Goal: Find specific page/section: Find specific page/section

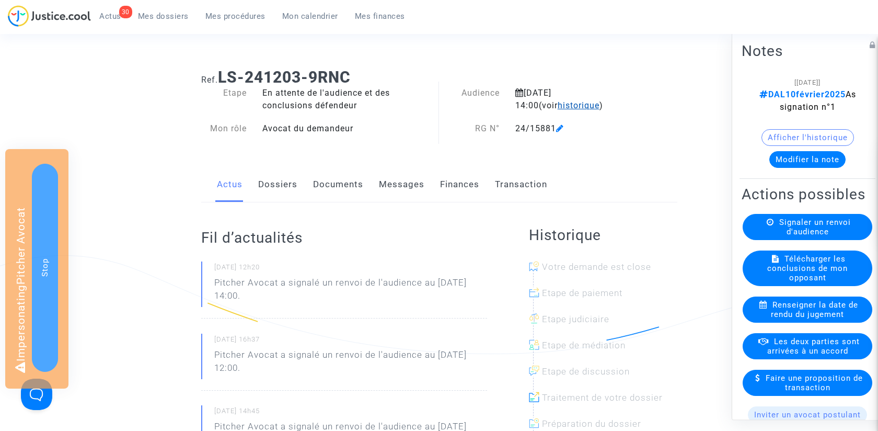
click at [558, 105] on span "historique" at bounding box center [579, 105] width 42 height 10
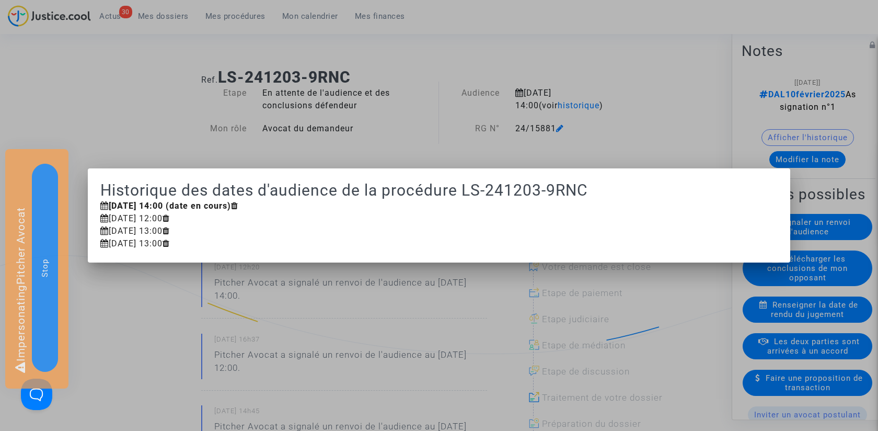
click at [407, 121] on div at bounding box center [439, 215] width 878 height 431
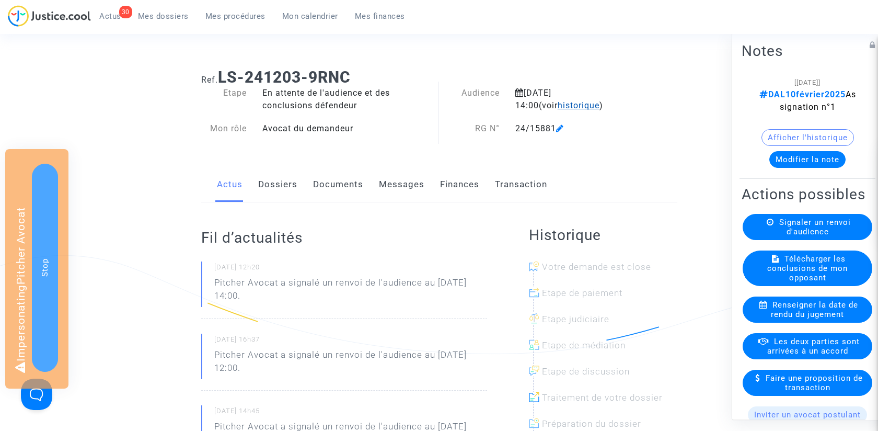
click at [558, 110] on span "historique" at bounding box center [579, 105] width 42 height 10
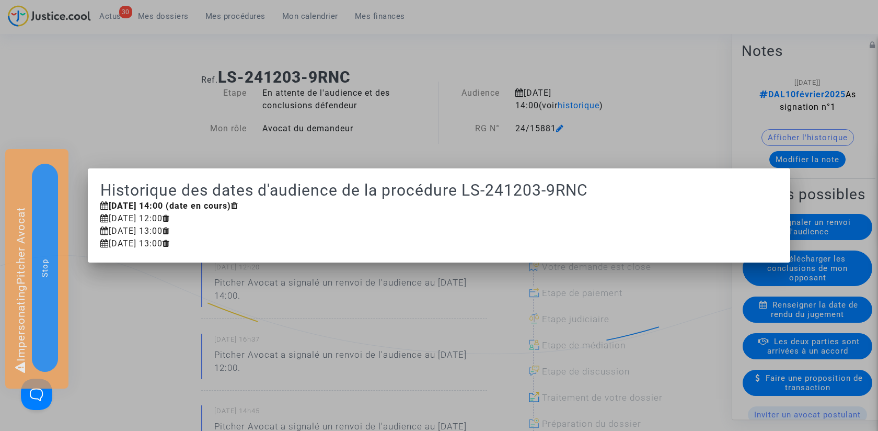
click at [427, 124] on div at bounding box center [439, 215] width 878 height 431
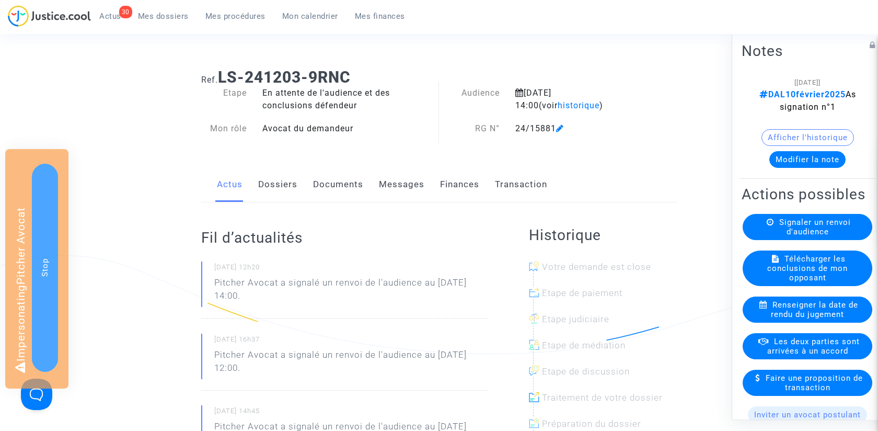
click at [328, 190] on link "Documents" at bounding box center [338, 184] width 50 height 34
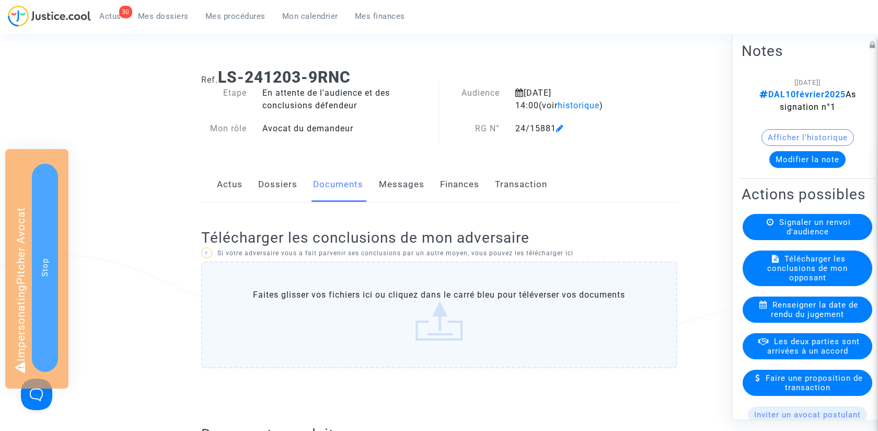
click at [280, 186] on link "Dossiers" at bounding box center [277, 184] width 39 height 34
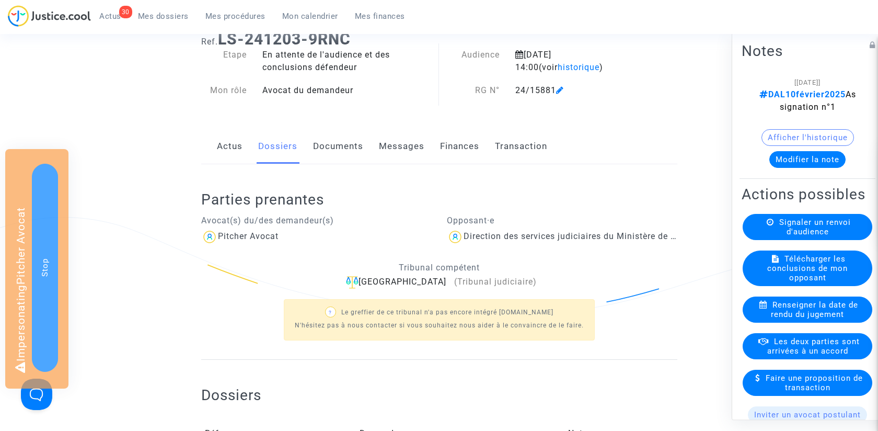
scroll to position [40, 0]
